Goal: Transaction & Acquisition: Download file/media

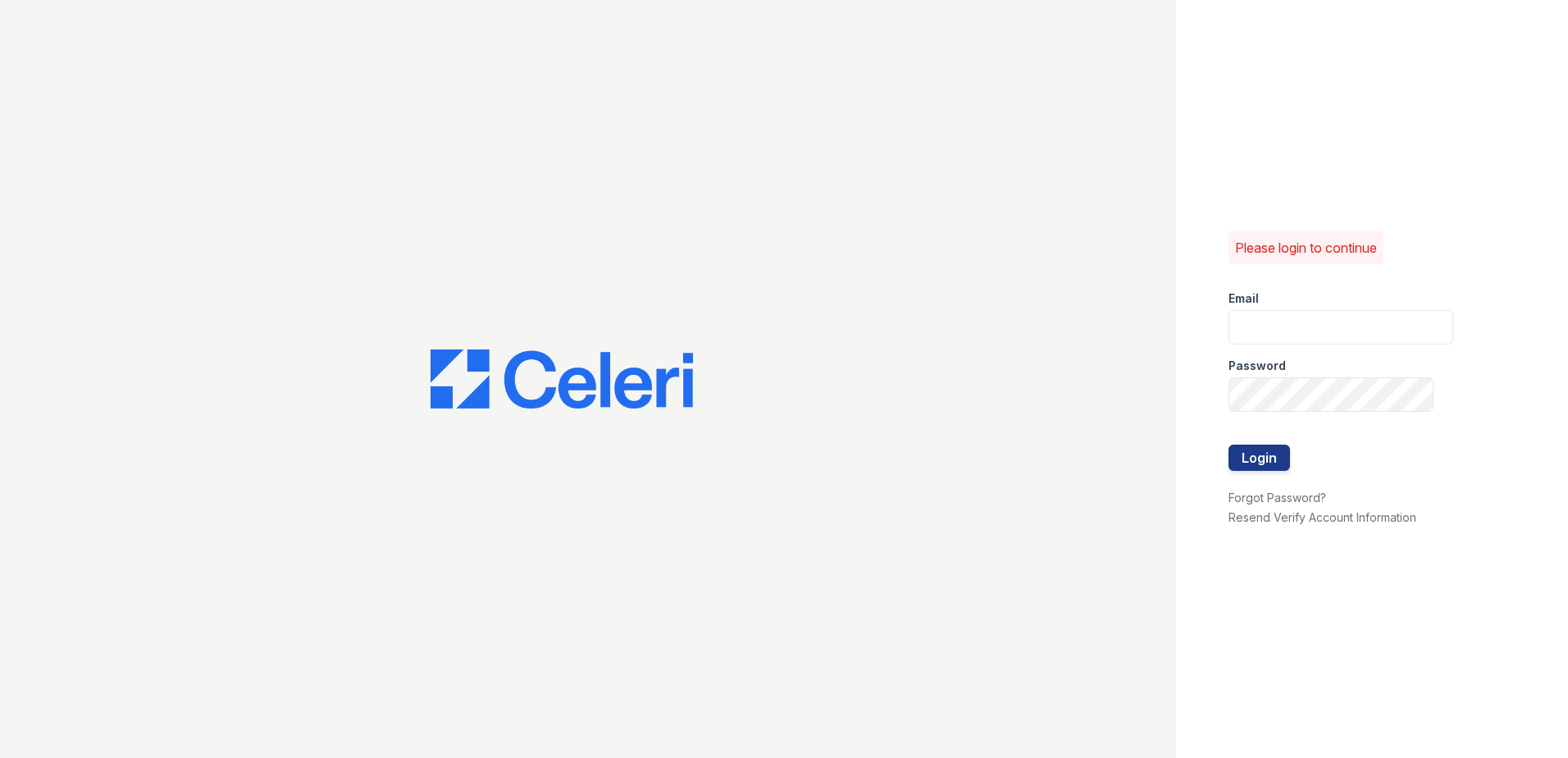
type input "[EMAIL_ADDRESS][DOMAIN_NAME]"
drag, startPoint x: 1262, startPoint y: 447, endPoint x: 1286, endPoint y: 430, distance: 29.4
click at [1268, 440] on form "Email [EMAIL_ADDRESS][DOMAIN_NAME] Password Login" at bounding box center [1341, 382] width 225 height 210
click at [1253, 457] on button "Login" at bounding box center [1260, 457] width 61 height 26
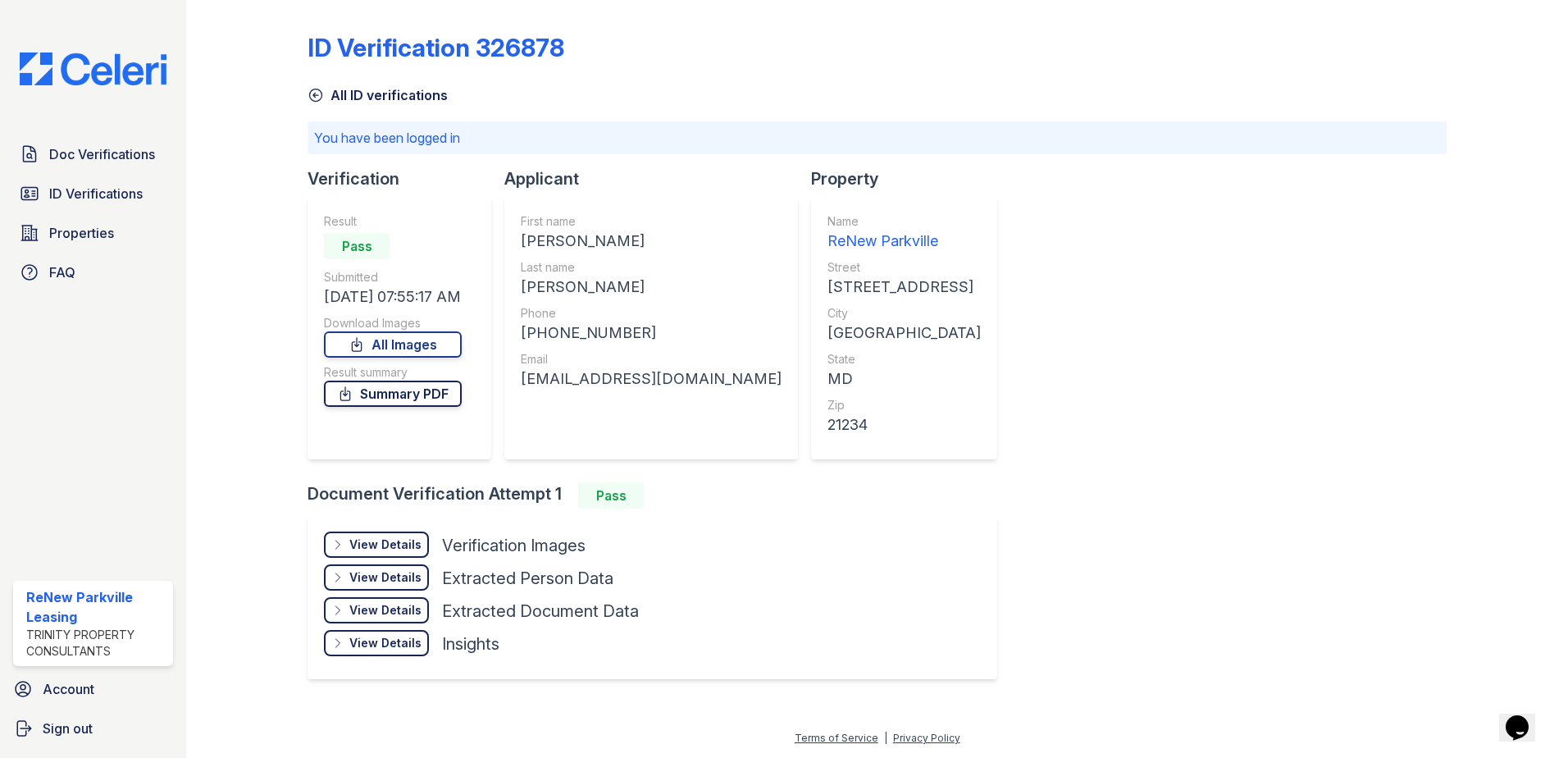
click at [423, 390] on link "Summary PDF" at bounding box center [393, 394] width 138 height 26
click at [421, 396] on link "Summary PDF" at bounding box center [393, 394] width 138 height 26
